Goal: Task Accomplishment & Management: Manage account settings

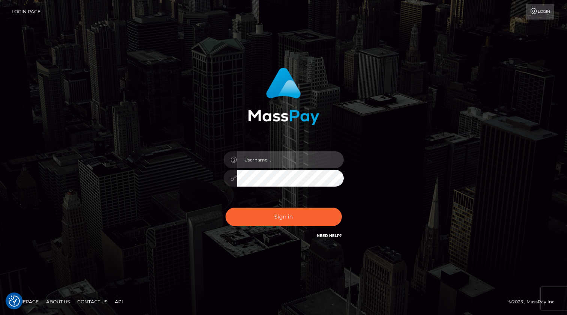
click at [281, 161] on input "text" at bounding box center [290, 159] width 107 height 17
type input "[PERSON_NAME].xcite"
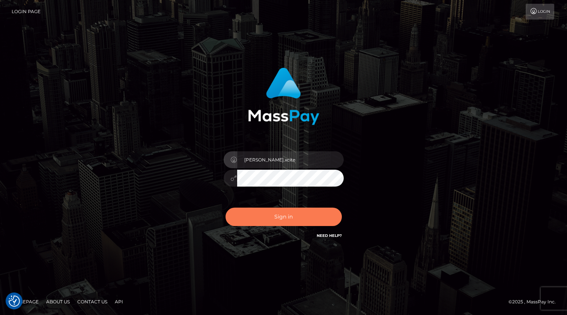
click at [289, 217] on button "Sign in" at bounding box center [284, 217] width 116 height 18
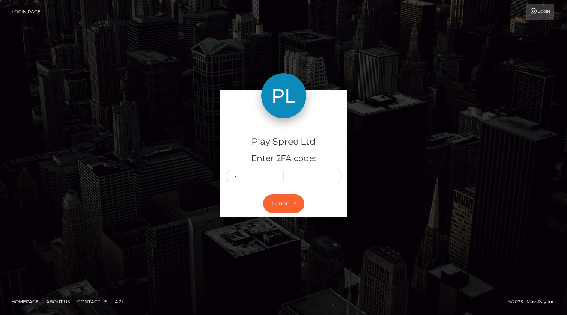
type input "7"
type input "0"
type input "5"
type input "3"
type input "0"
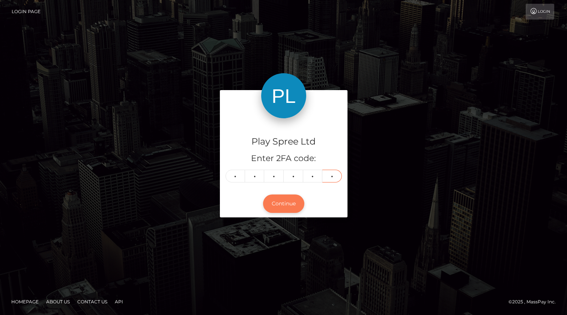
type input "7"
drag, startPoint x: 287, startPoint y: 206, endPoint x: 295, endPoint y: 213, distance: 10.4
click at [287, 206] on button "Continue" at bounding box center [283, 203] width 41 height 18
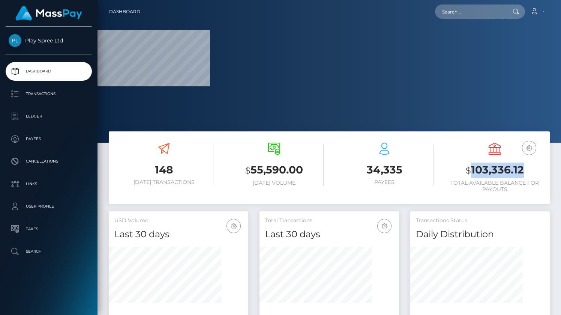
drag, startPoint x: 471, startPoint y: 170, endPoint x: 524, endPoint y: 167, distance: 53.0
click at [523, 167] on h3 "$ 103,336.12" at bounding box center [494, 169] width 99 height 15
copy h3 "103,336.12"
